Goal: Task Accomplishment & Management: Manage account settings

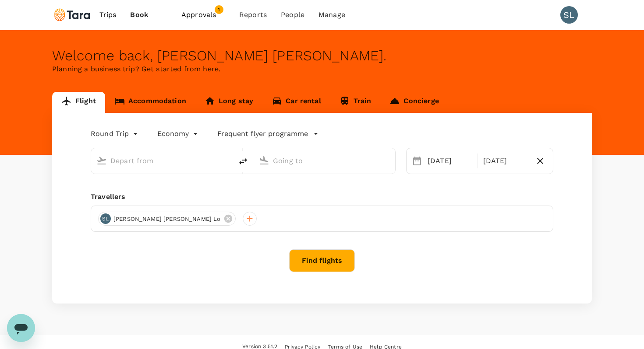
type input "Singapore Changi (SIN)"
type input "Beijing, China (any)"
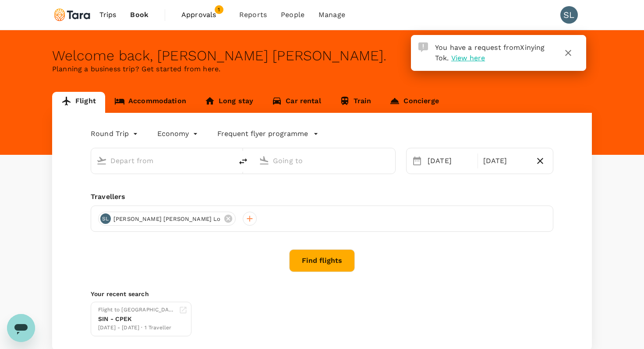
click at [193, 14] on span "Approvals" at bounding box center [203, 15] width 44 height 11
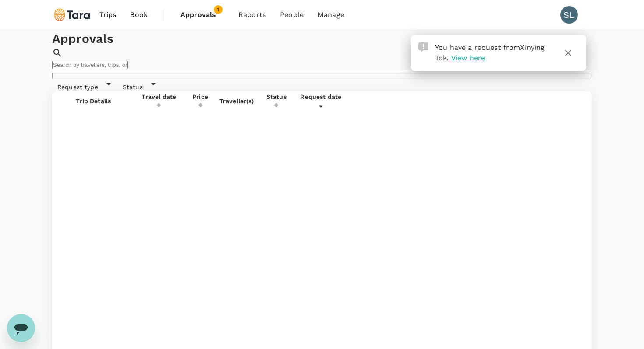
click at [475, 58] on span "View here" at bounding box center [468, 58] width 34 height 8
click at [242, 74] on div "Approvals ​ ​" at bounding box center [322, 54] width 540 height 49
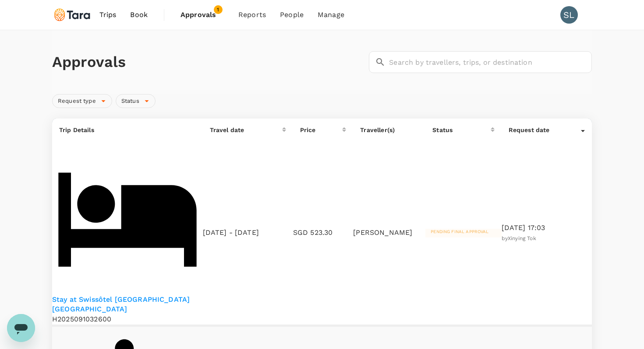
click at [87, 295] on p "Stay at Swissôtel [GEOGRAPHIC_DATA] [GEOGRAPHIC_DATA]" at bounding box center [127, 305] width 151 height 20
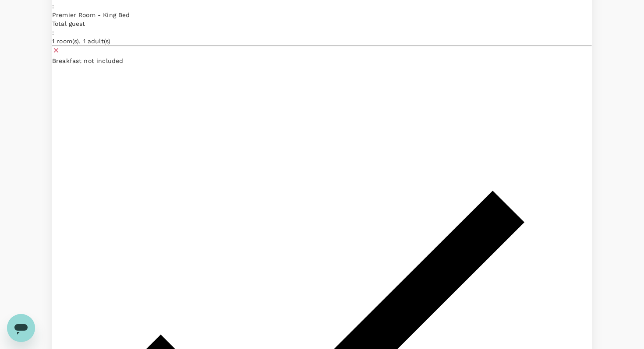
scroll to position [183, 0]
drag, startPoint x: 584, startPoint y: 208, endPoint x: 564, endPoint y: 209, distance: 19.7
copy p "509.54"
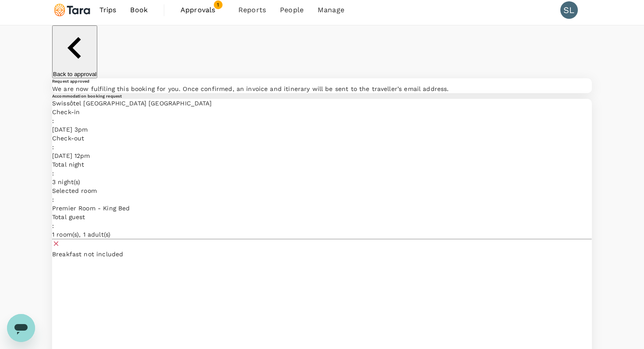
scroll to position [0, 0]
